Goal: Task Accomplishment & Management: Manage account settings

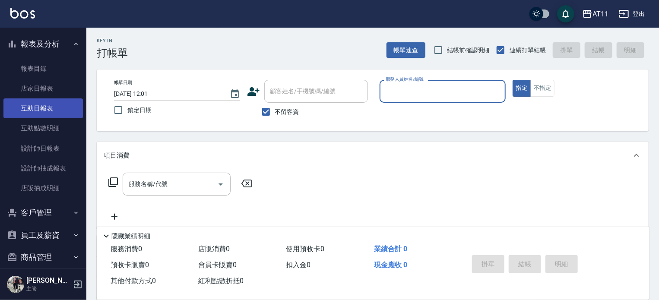
scroll to position [242, 0]
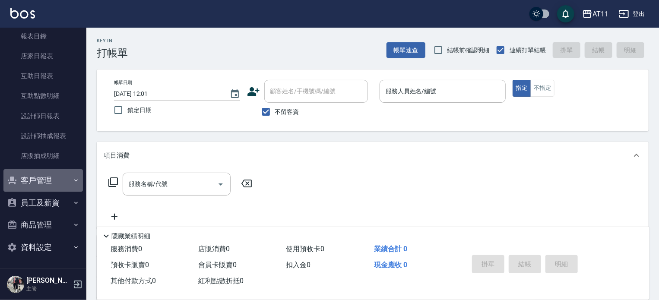
click at [56, 179] on button "客戶管理" at bounding box center [43, 180] width 80 height 22
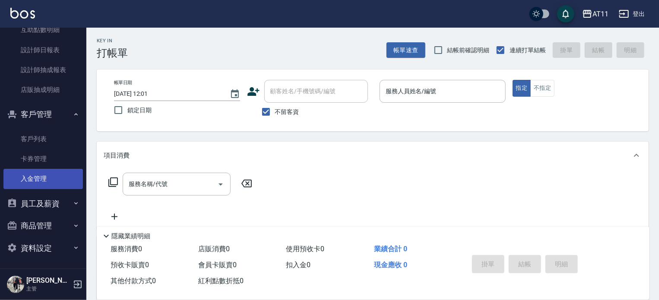
scroll to position [308, 0]
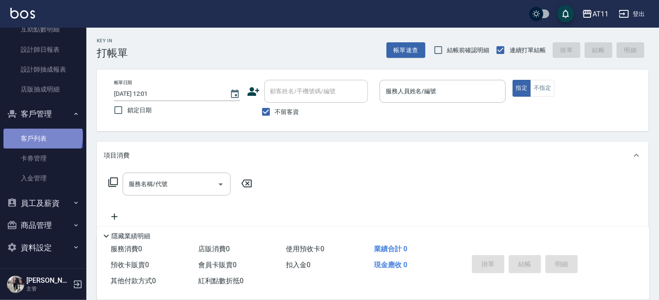
click at [42, 136] on link "客戶列表" at bounding box center [43, 139] width 80 height 20
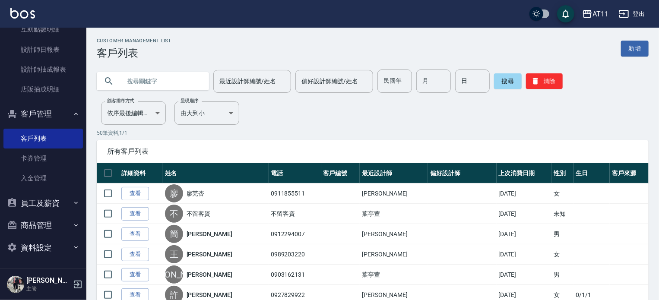
click at [162, 84] on input "text" at bounding box center [161, 81] width 81 height 23
type input "林"
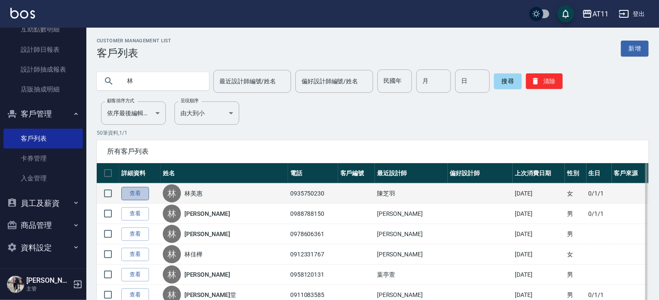
click at [142, 193] on link "查看" at bounding box center [135, 193] width 28 height 13
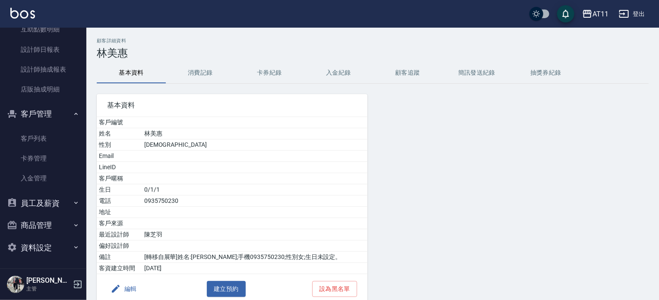
click at [337, 70] on button "入金紀錄" at bounding box center [338, 73] width 69 height 21
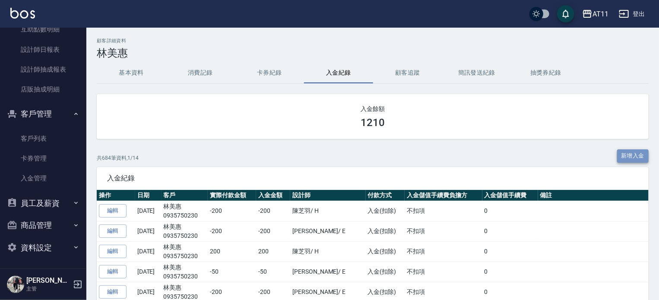
click at [642, 155] on button "新增入金" at bounding box center [633, 155] width 32 height 13
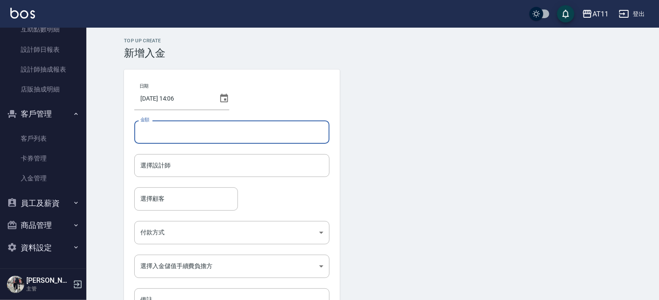
click at [163, 131] on input "金額" at bounding box center [231, 132] width 195 height 23
type input "-200"
click at [156, 163] on input "選擇設計師" at bounding box center [232, 165] width 188 height 15
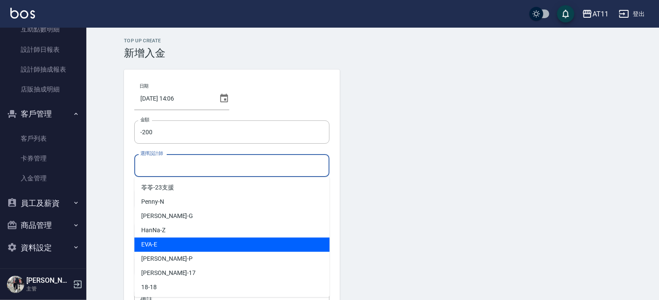
click at [189, 241] on div "[PERSON_NAME]" at bounding box center [231, 245] width 195 height 14
type input "EVA-E"
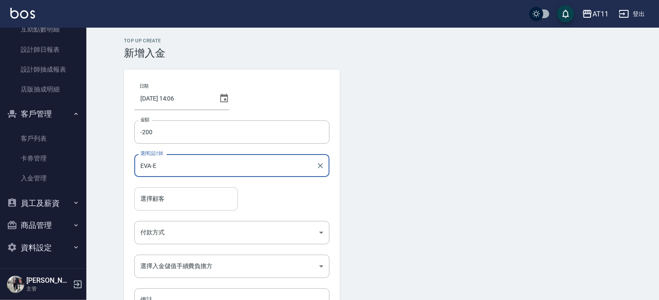
click at [167, 205] on input "選擇顧客" at bounding box center [186, 198] width 96 height 15
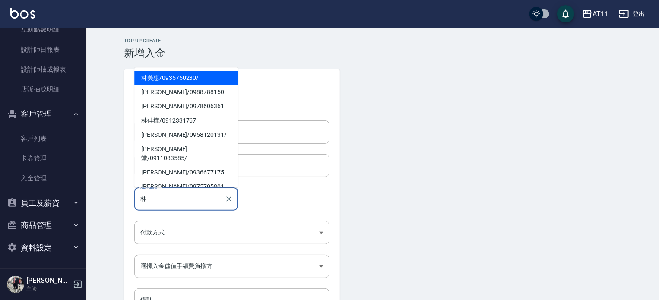
click at [175, 78] on span "[PERSON_NAME]/ 0935750230 /" at bounding box center [186, 78] width 104 height 14
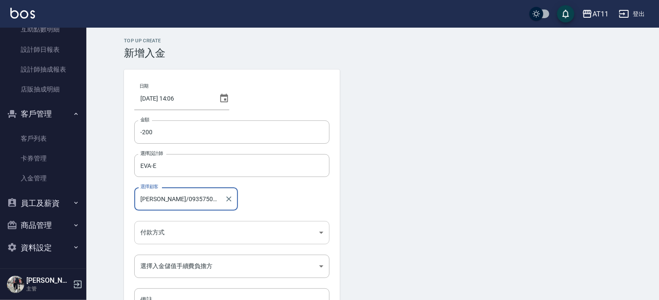
type input "[PERSON_NAME]/0935750230/"
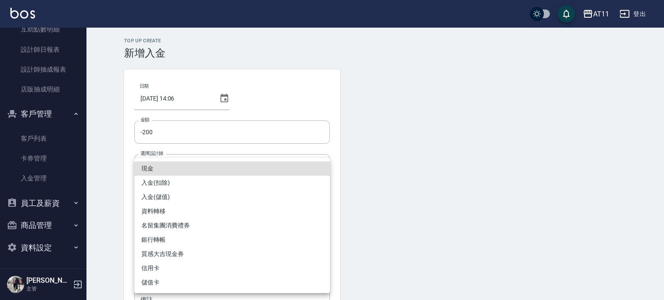
click at [258, 225] on body "AT11 登出 櫃檯作業 打帳單 帳單列表 現金收支登錄 材料自購登錄 每日結帳 排班表 現場電腦打卡 掃碼打卡 預約管理 預約管理 單日預約紀錄 單週預約紀…" at bounding box center [332, 179] width 664 height 359
click at [153, 185] on li "入金(扣除)" at bounding box center [231, 183] width 195 height 14
type input "入金(扣除)"
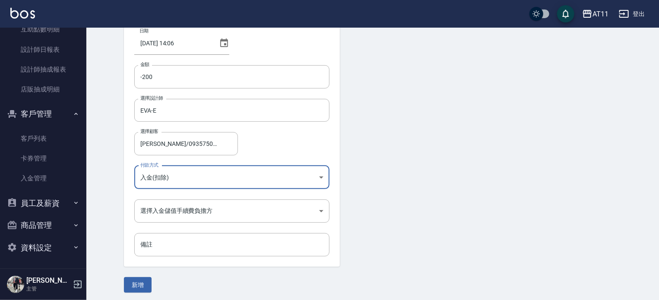
scroll to position [58, 0]
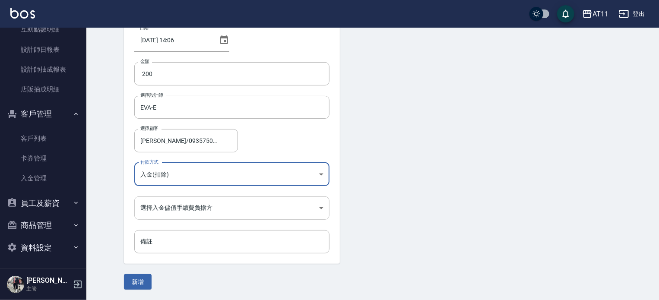
click at [199, 216] on body "AT11 登出 櫃檯作業 打帳單 帳單列表 現金收支登錄 材料自購登錄 每日結帳 排班表 現場電腦打卡 掃碼打卡 預約管理 預約管理 單日預約紀錄 單週預約紀…" at bounding box center [329, 121] width 659 height 359
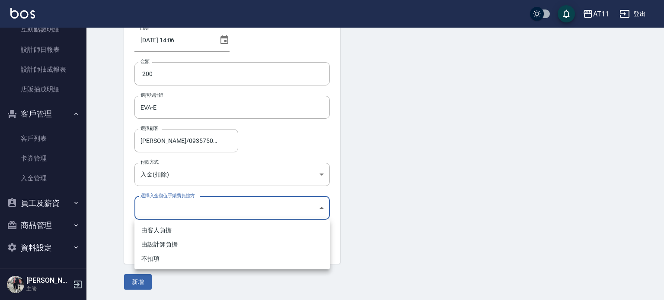
click at [162, 256] on li "不扣項" at bounding box center [231, 259] width 195 height 14
type input "WITHOUTHANDLINGFEE"
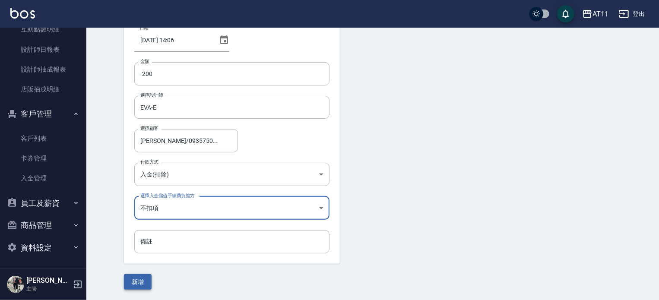
click at [137, 285] on button "新增" at bounding box center [138, 282] width 28 height 16
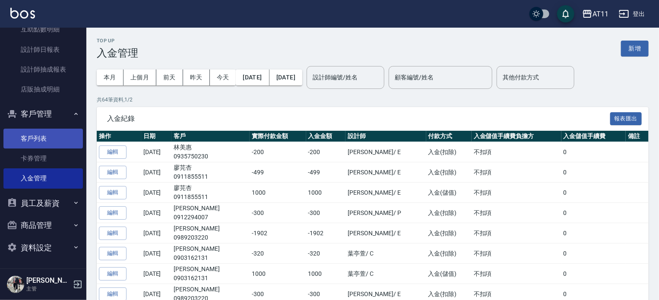
click at [28, 140] on link "客戶列表" at bounding box center [43, 139] width 80 height 20
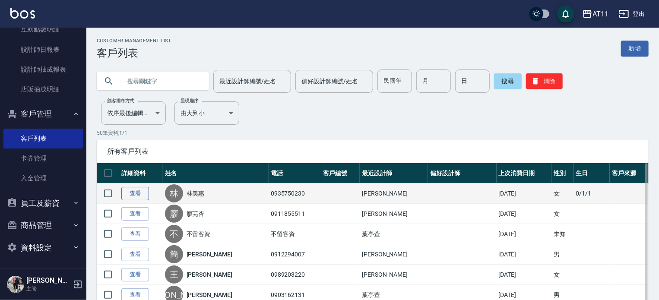
click at [135, 191] on link "查看" at bounding box center [135, 193] width 28 height 13
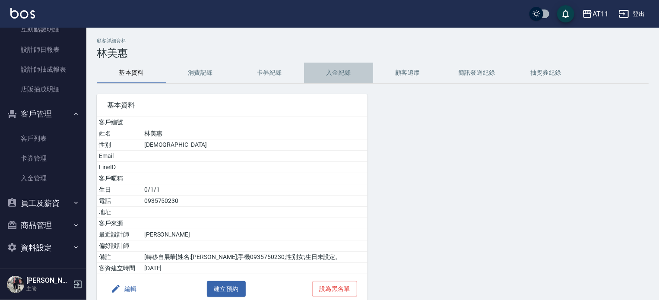
click at [344, 81] on button "入金紀錄" at bounding box center [338, 73] width 69 height 21
